Goal: Task Accomplishment & Management: Manage account settings

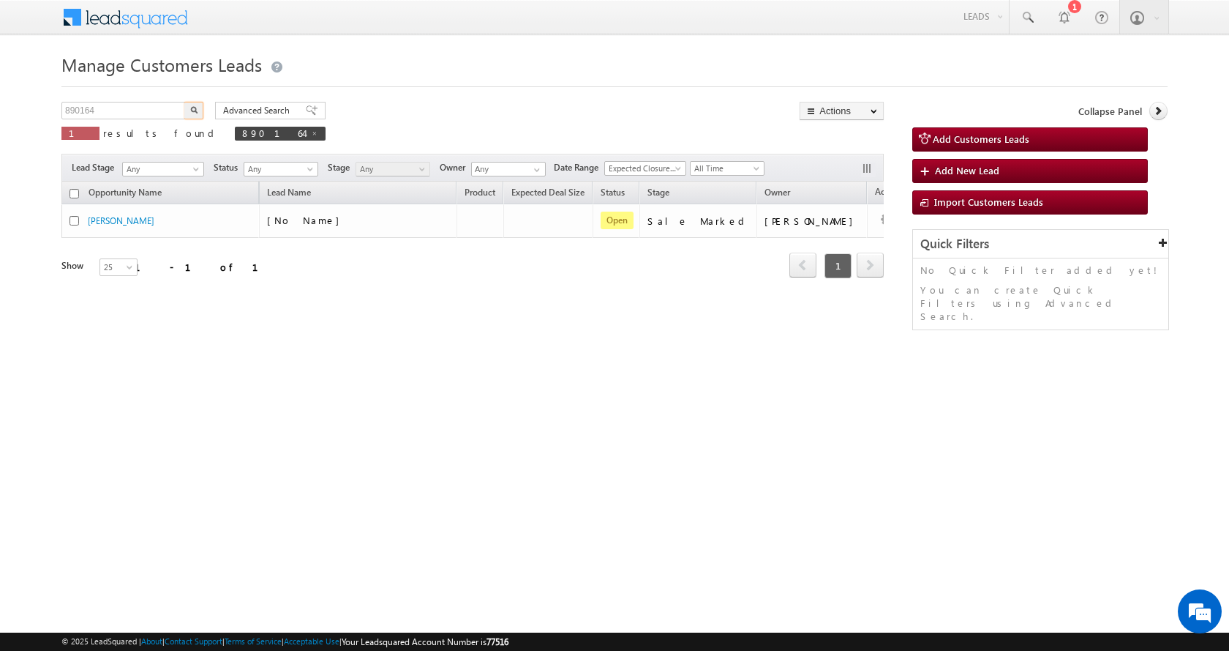
click at [80, 109] on input "890164" at bounding box center [123, 111] width 125 height 18
type input "859303"
click at [184, 102] on button "button" at bounding box center [193, 111] width 19 height 18
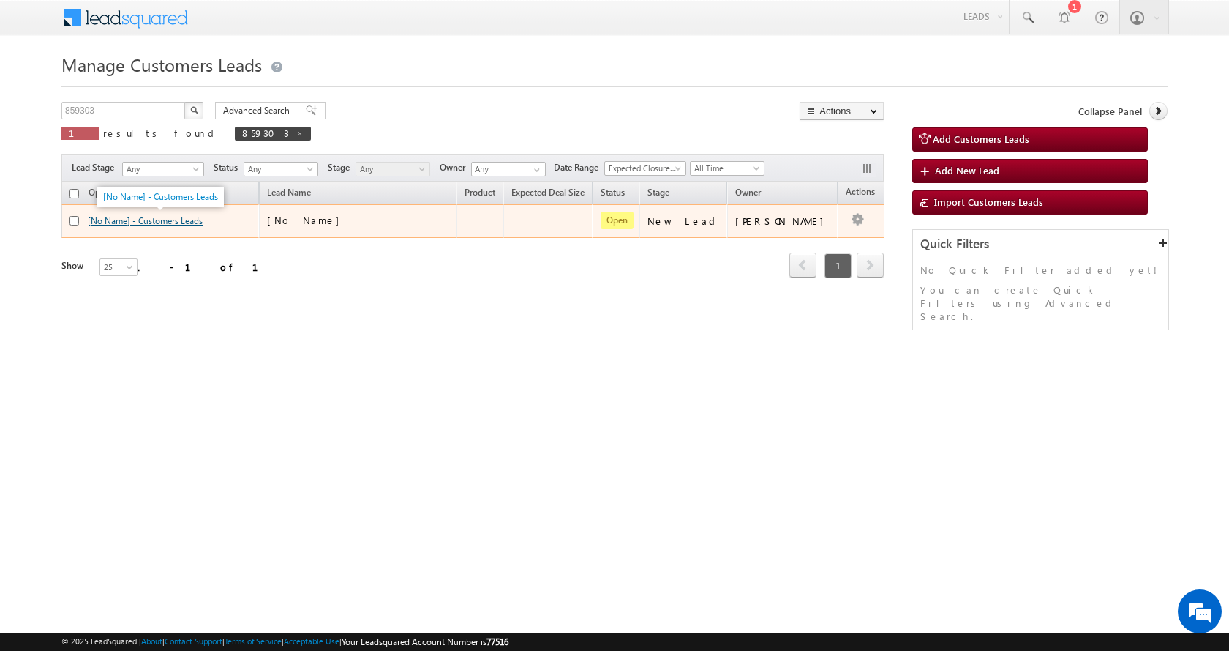
click at [154, 226] on link "[No Name] - Customers Leads" at bounding box center [145, 220] width 115 height 11
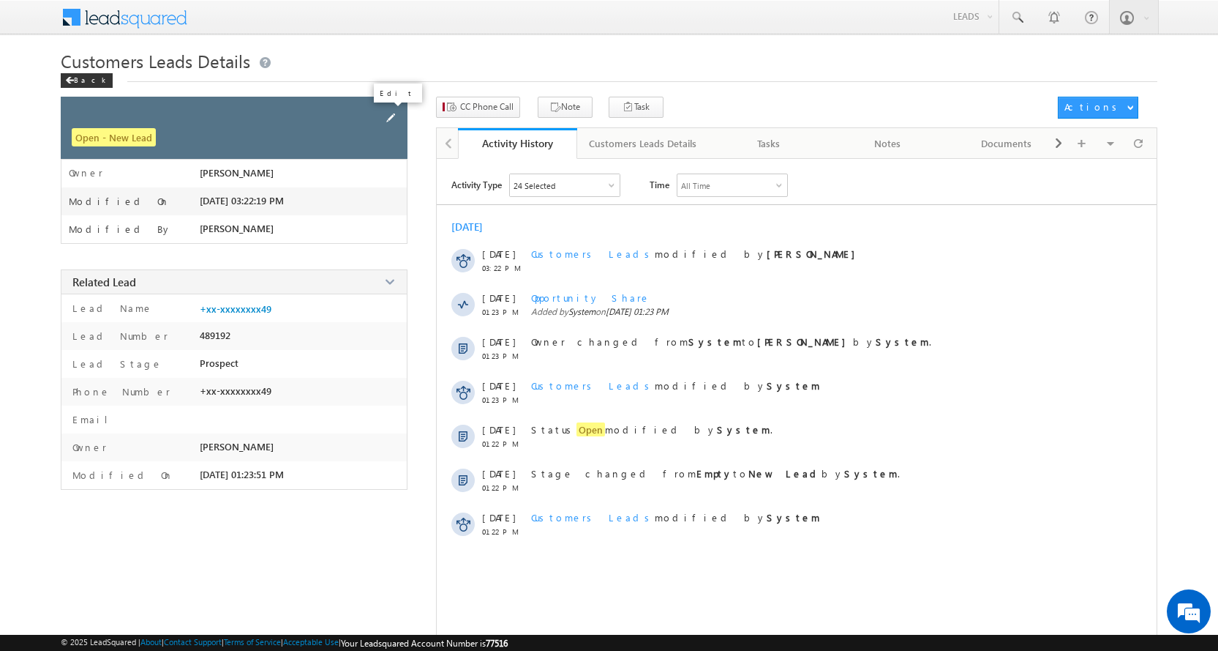
click at [389, 117] on span at bounding box center [391, 118] width 16 height 16
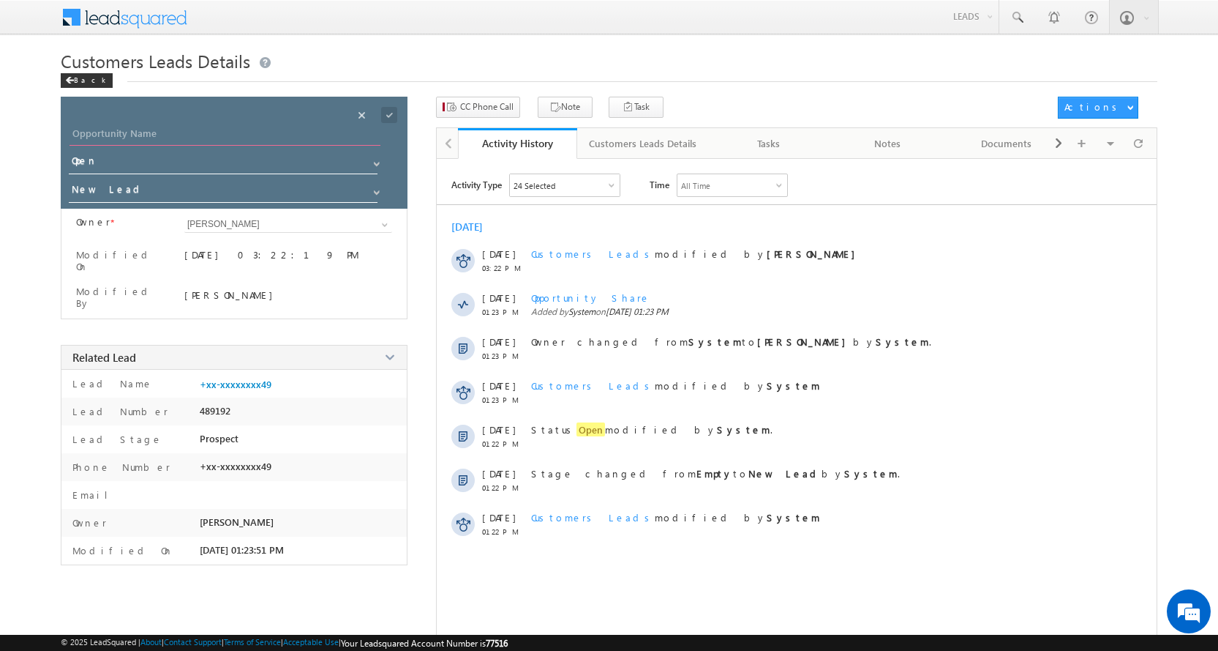
click at [104, 129] on input "Opportunity Name" at bounding box center [225, 135] width 311 height 20
paste input "[PERSON_NAME] [PERSON_NAME]"
type input "[PERSON_NAME] [PERSON_NAME]"
click at [378, 191] on span at bounding box center [377, 193] width 12 height 12
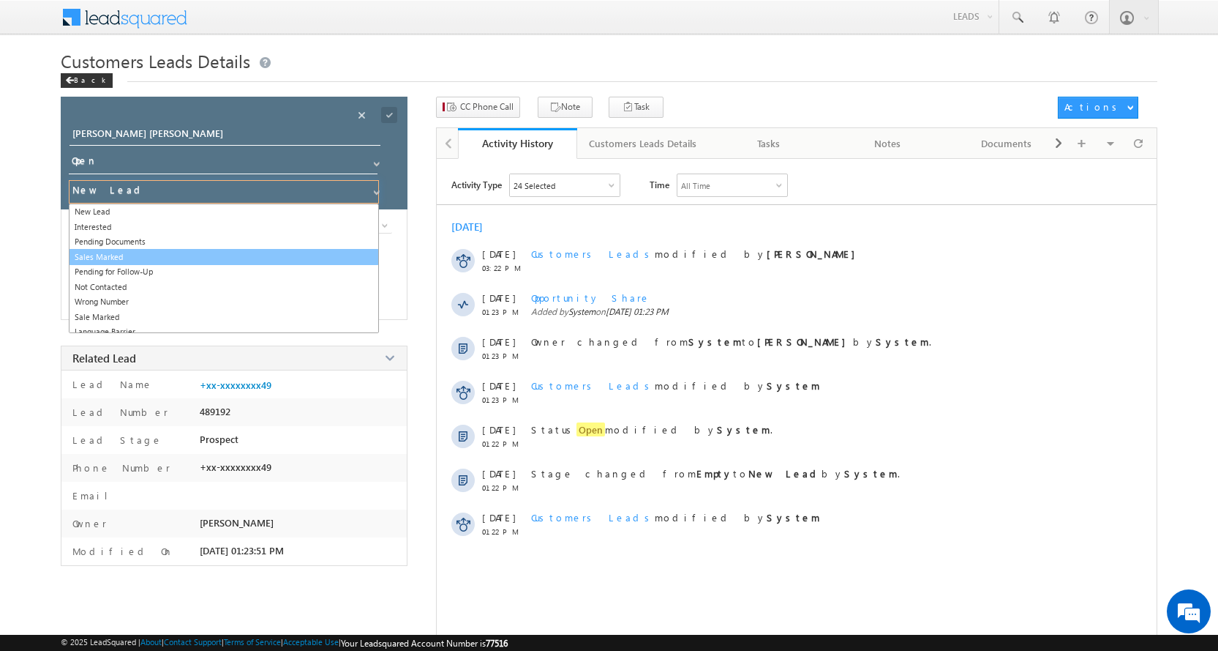
click at [124, 258] on link "Sales Marked" at bounding box center [224, 257] width 310 height 17
type input "Sales Marked"
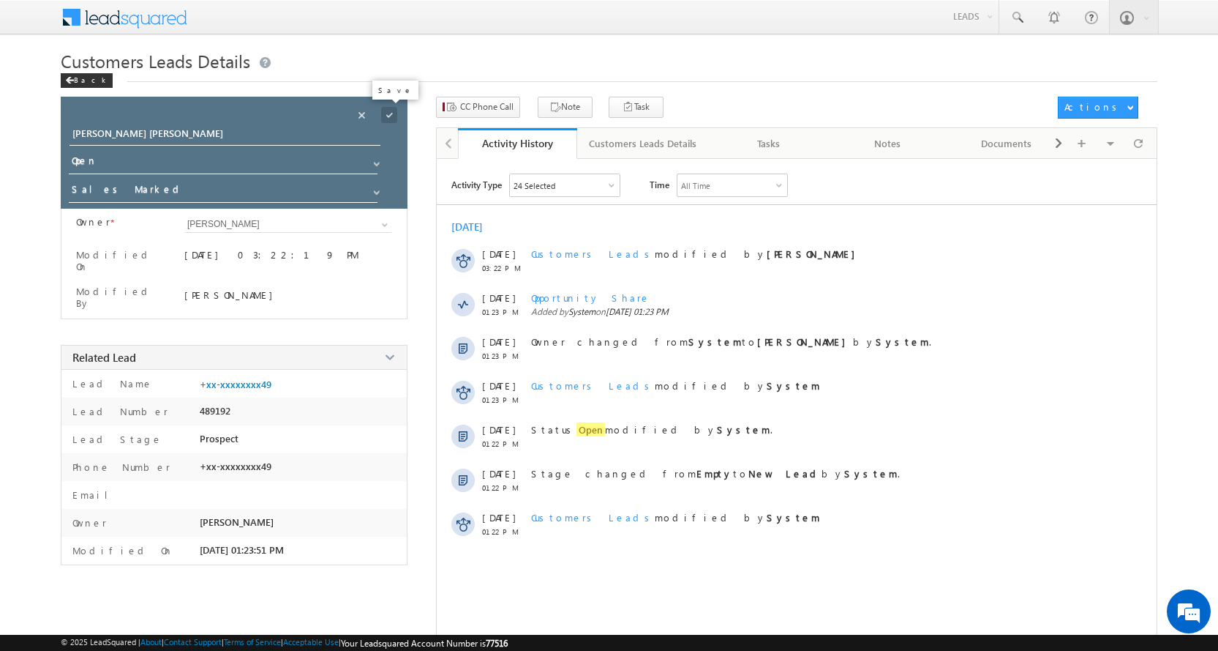
click at [389, 119] on span at bounding box center [389, 115] width 16 height 16
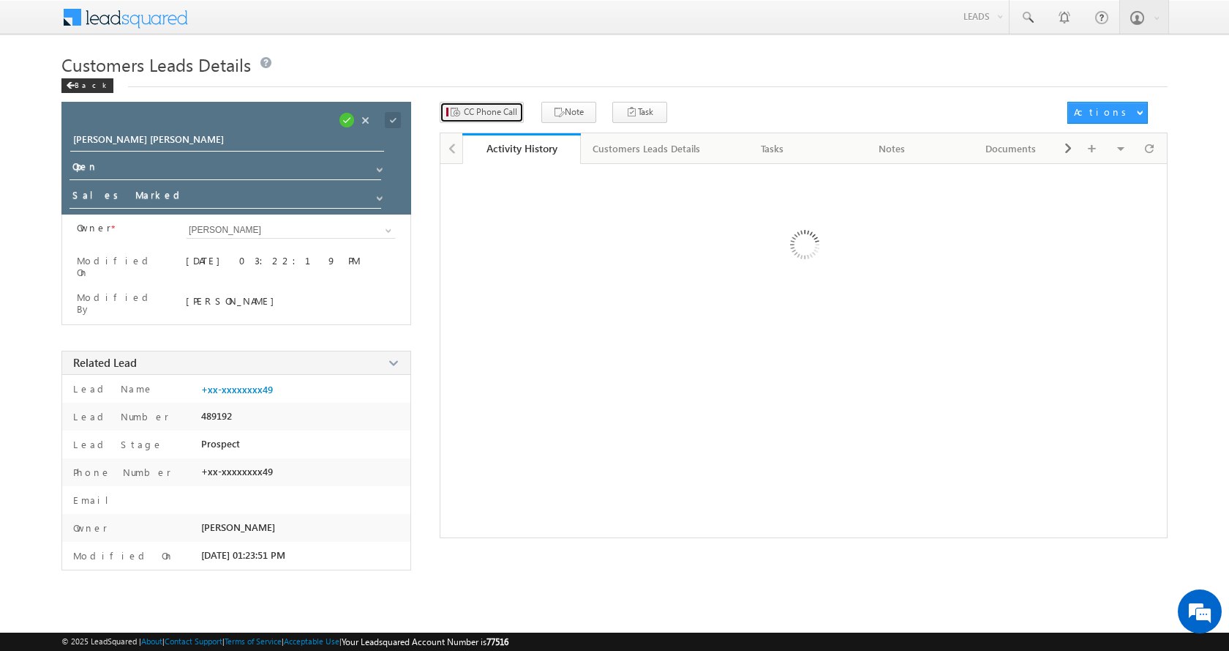
click at [493, 110] on span "CC Phone Call" at bounding box center [490, 111] width 53 height 13
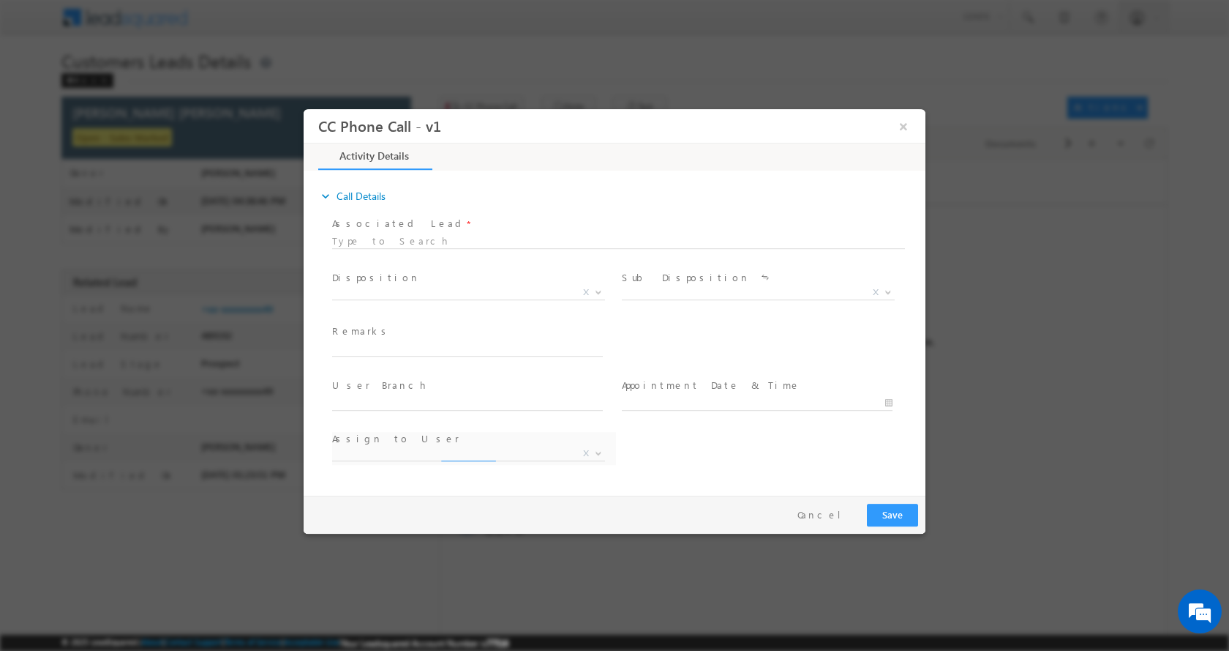
select select "[PERSON_NAME][EMAIL_ADDRESS][PERSON_NAME][DOMAIN_NAME]"
click at [397, 347] on input "text" at bounding box center [467, 348] width 271 height 15
type input "[PERSON_NAME] [PERSON_NAME]-9518325349-P+C-REG-AGE-[DEMOGRAPHIC_DATA]-LOAN-5 L-…"
click at [600, 294] on span at bounding box center [597, 291] width 15 height 19
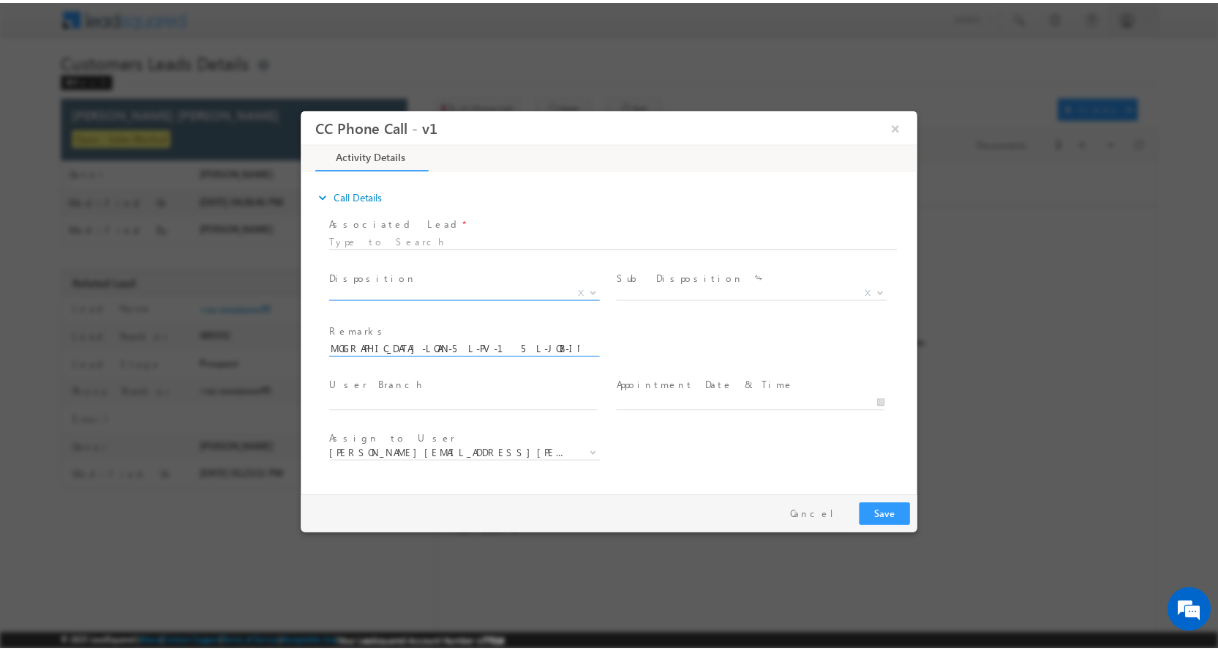
scroll to position [0, 0]
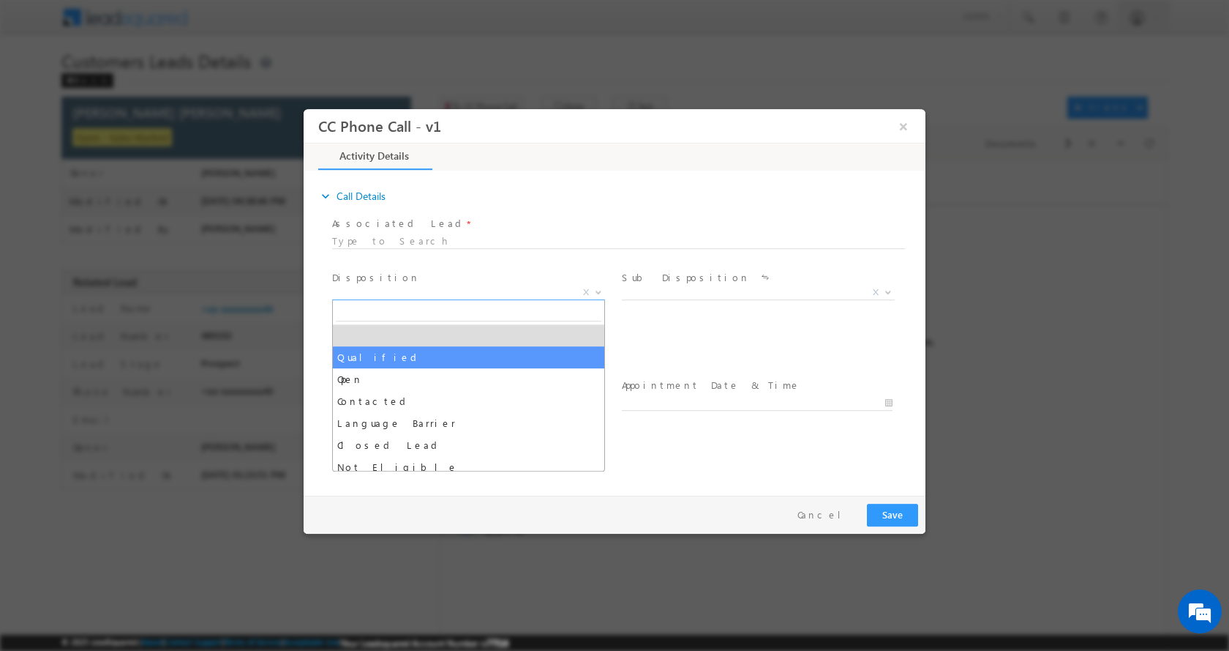
select select "Qualified"
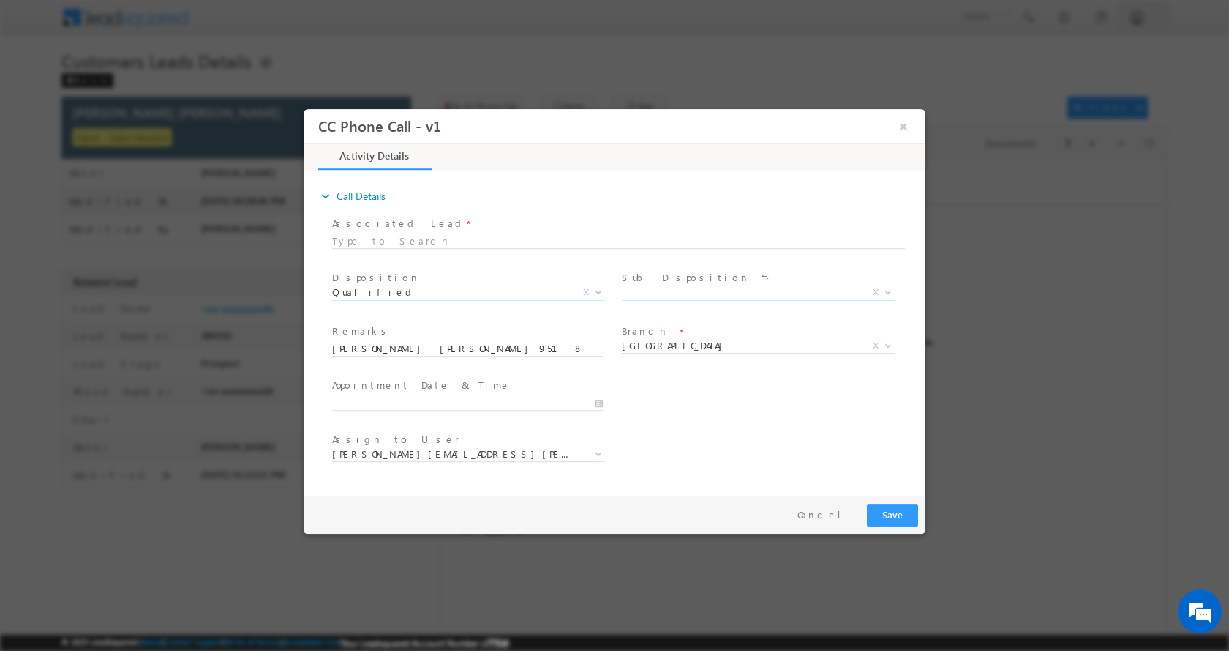
click at [885, 290] on b at bounding box center [888, 290] width 9 height 5
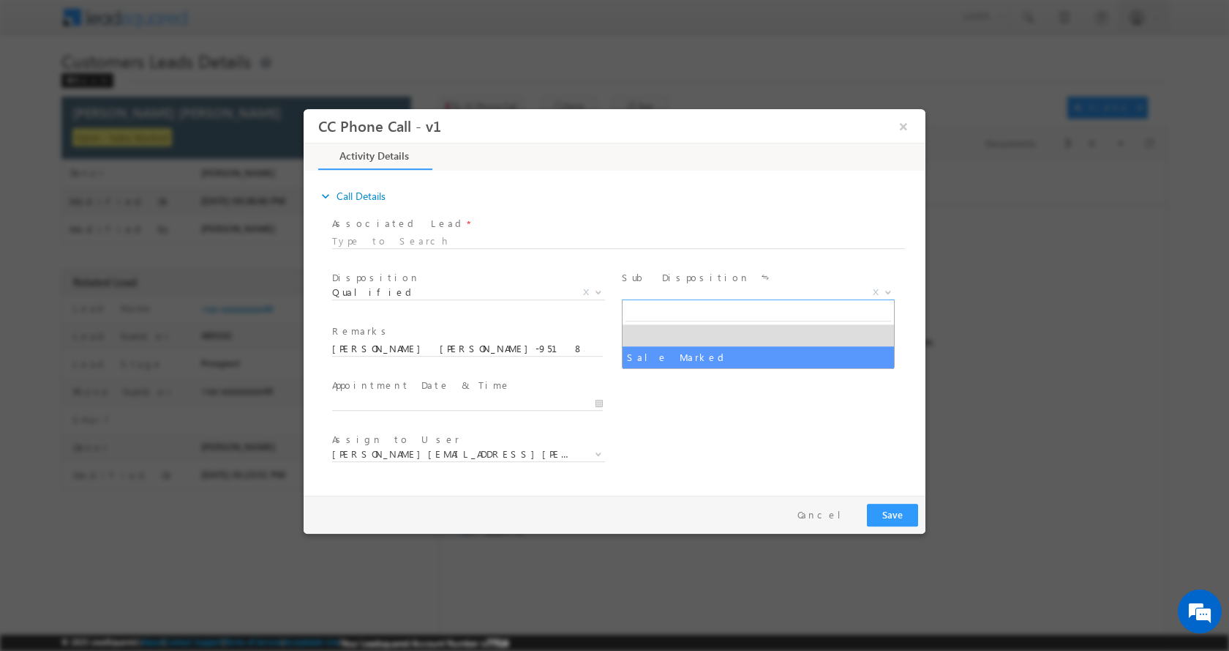
select select "Sale Marked"
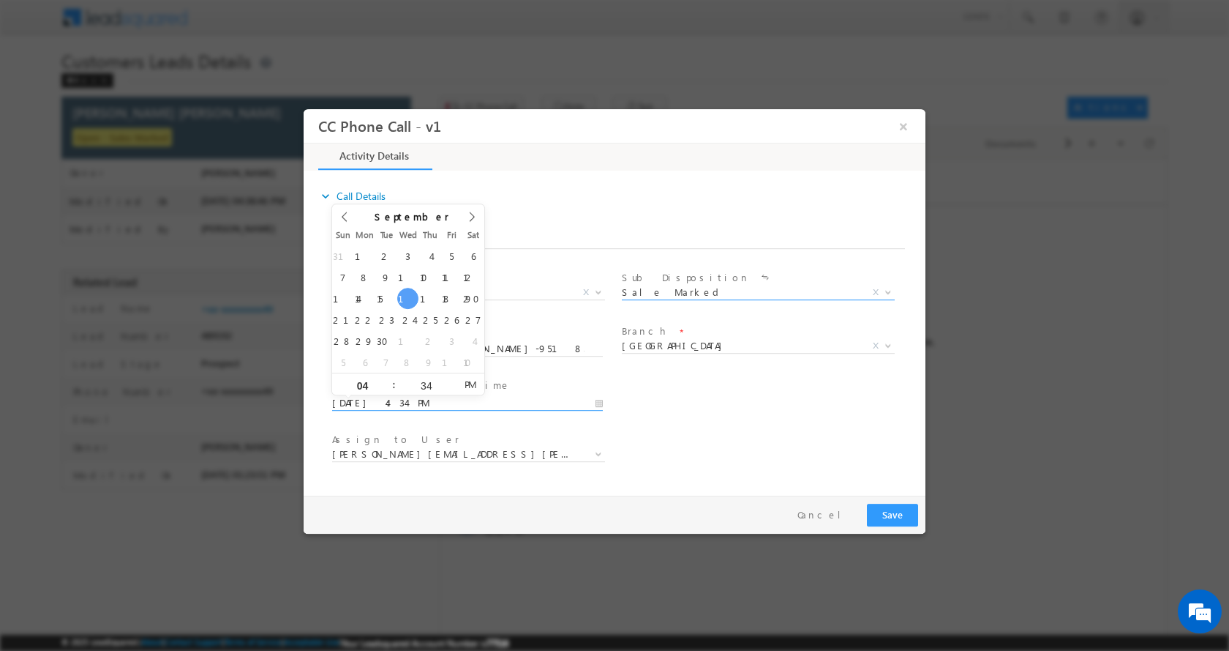
click at [603, 402] on input "09/17/2025 4:34 PM" at bounding box center [467, 402] width 271 height 15
type input "09/18/2025 4:34 PM"
click at [806, 405] on div "User Branch * Appointment Date & Time * 09/18/2025 4:34 PM" at bounding box center [627, 401] width 596 height 54
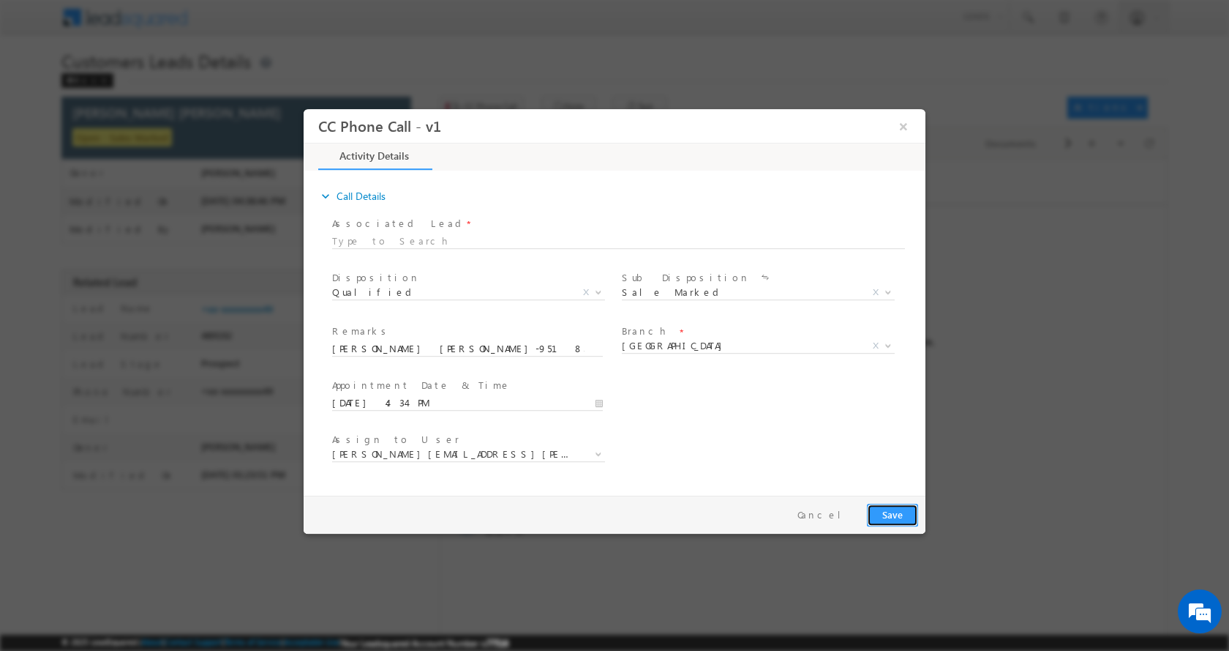
click at [900, 511] on button "Save" at bounding box center [892, 514] width 51 height 23
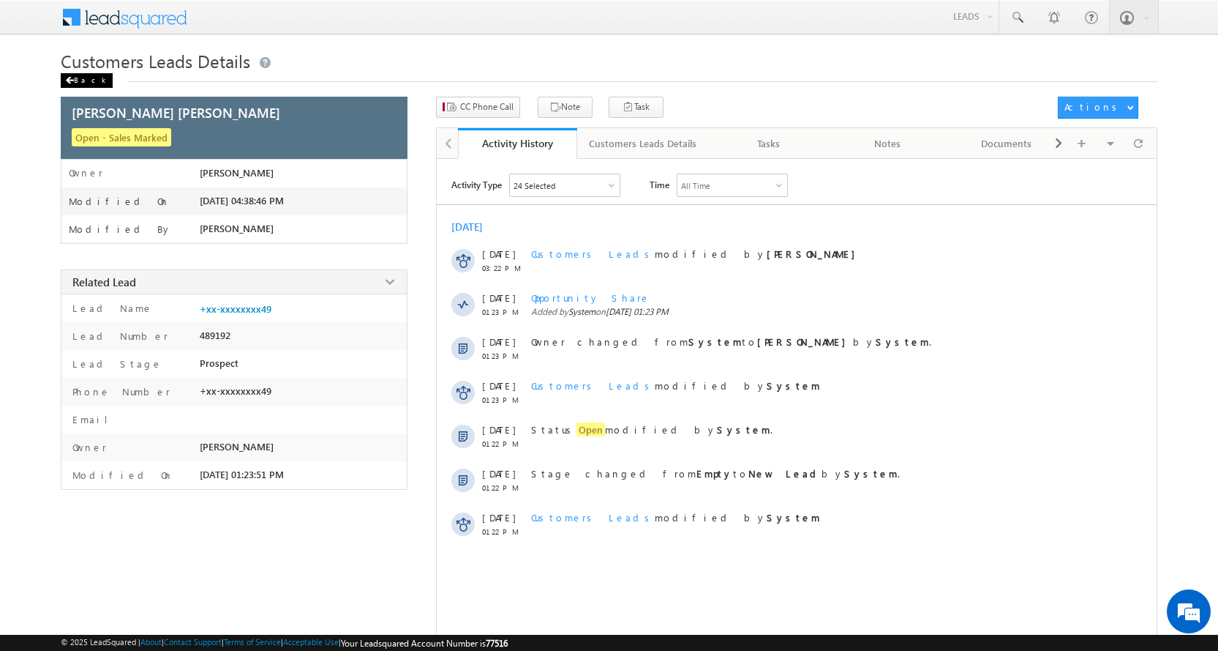
click at [68, 74] on div "Back" at bounding box center [87, 80] width 52 height 15
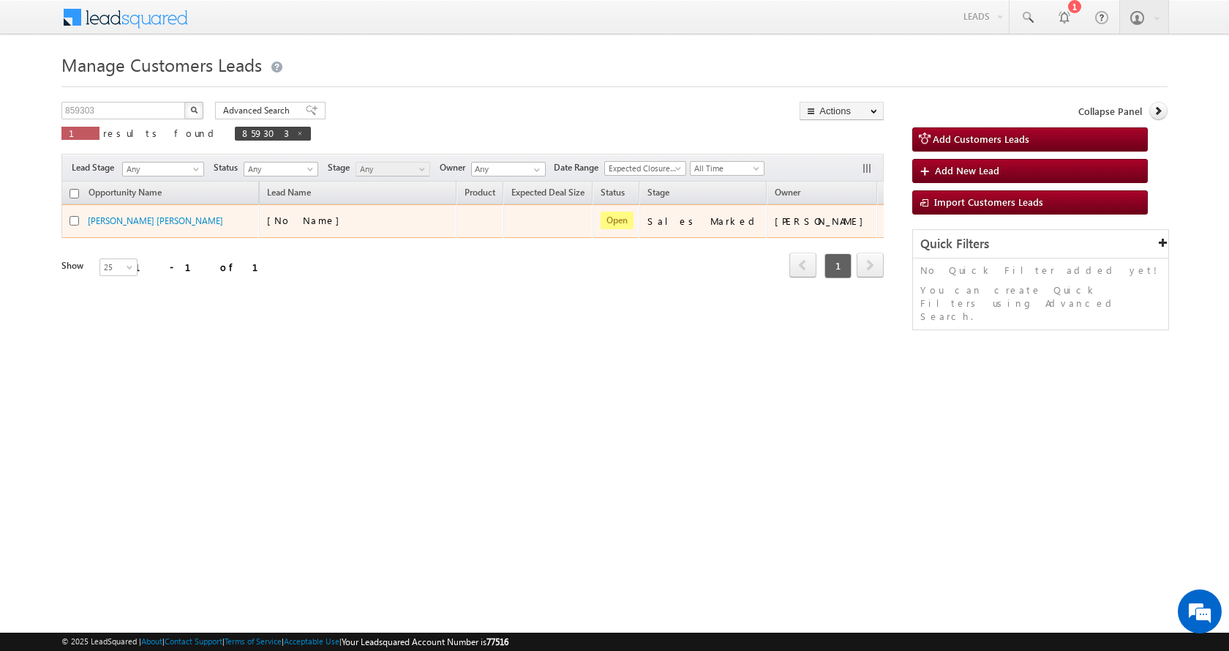
click at [805, 236] on td "[PERSON_NAME]" at bounding box center [822, 221] width 110 height 34
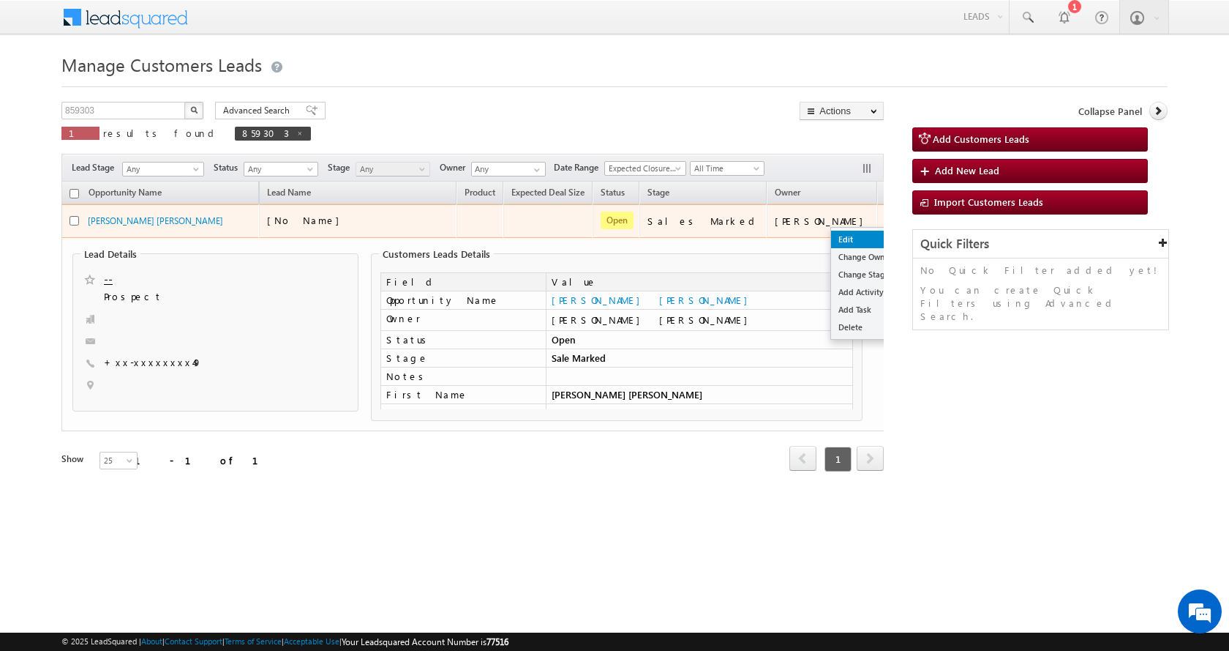
click at [831, 237] on link "Edit" at bounding box center [867, 240] width 73 height 18
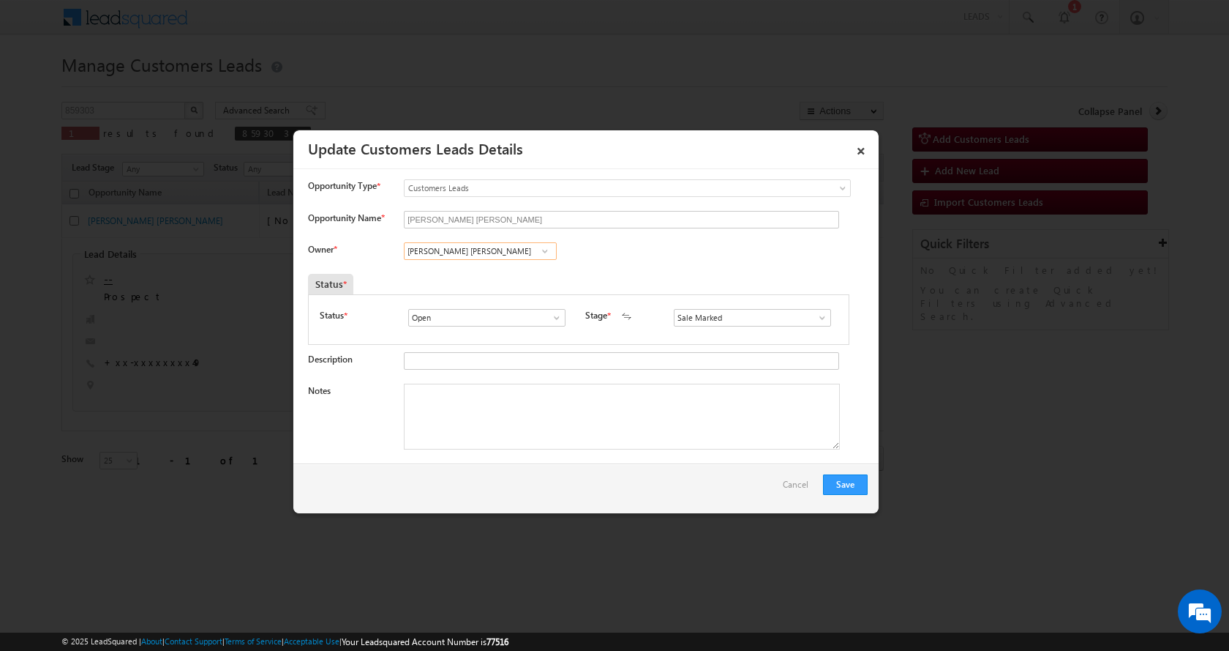
click at [471, 244] on input "[PERSON_NAME] [PERSON_NAME]" at bounding box center [480, 251] width 153 height 18
paste input "shish [PERSON_NAME]"
click at [506, 271] on link "[PERSON_NAME] Bhati [EMAIL_ADDRESS][PERSON_NAME][DOMAIN_NAME]" at bounding box center [480, 274] width 153 height 28
type input "[PERSON_NAME] [PERSON_NAME]"
click at [456, 407] on textarea "Notes" at bounding box center [622, 416] width 436 height 66
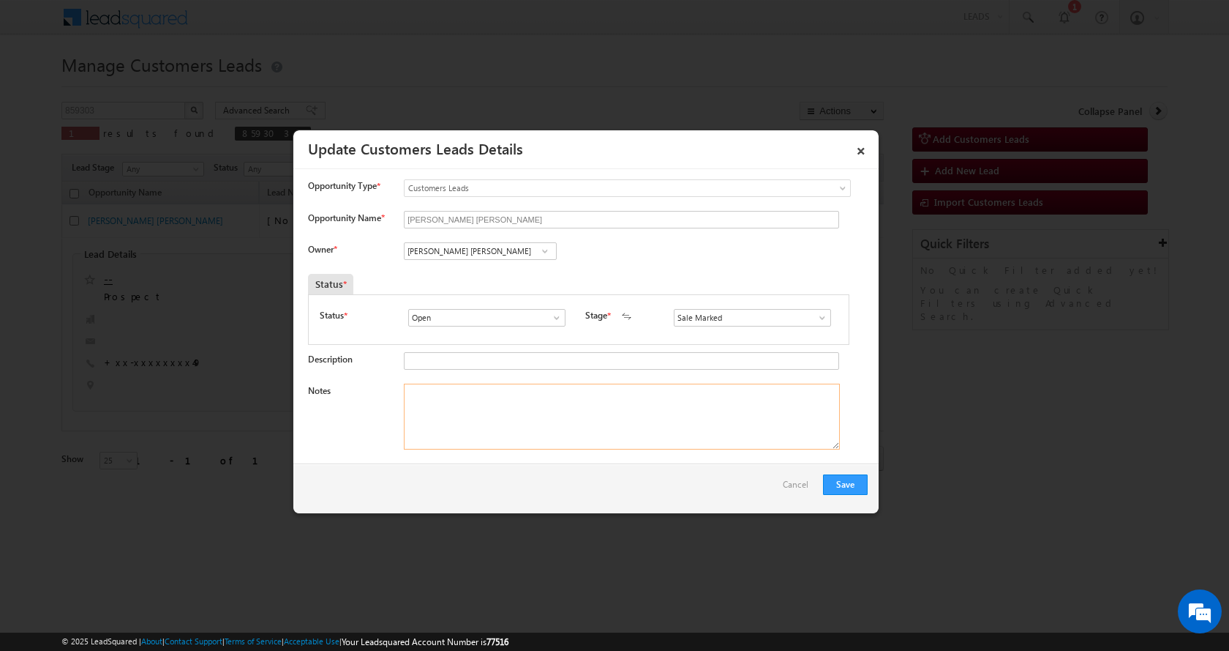
paste textarea "[PERSON_NAME] [PERSON_NAME]-9518325349-P+C-REG-AGE-[DEMOGRAPHIC_DATA]-LOAN-5 L-…"
type textarea "[PERSON_NAME] [PERSON_NAME]-9518325349-P+C-REG-AGE-[DEMOGRAPHIC_DATA]-LOAN-5 L-…"
click at [850, 484] on button "Save" at bounding box center [845, 484] width 45 height 20
